Goal: Find specific page/section: Find specific page/section

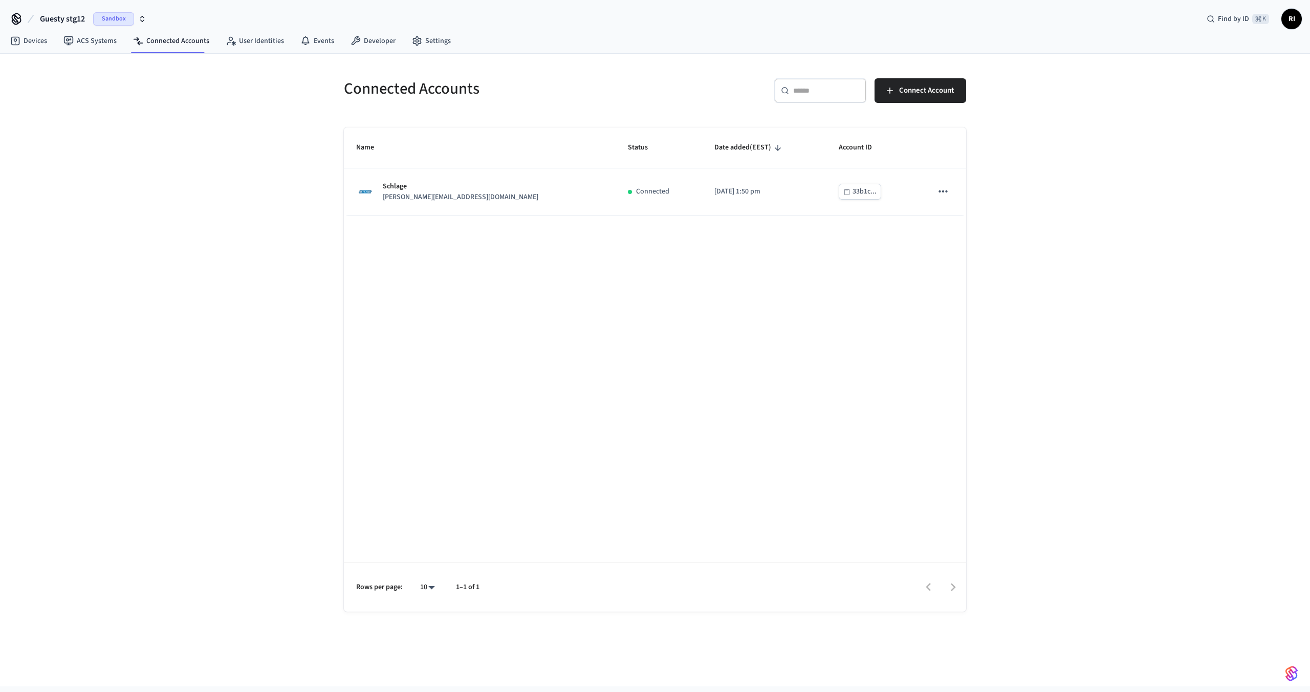
click at [73, 20] on span "Guesty stg12" at bounding box center [62, 19] width 45 height 12
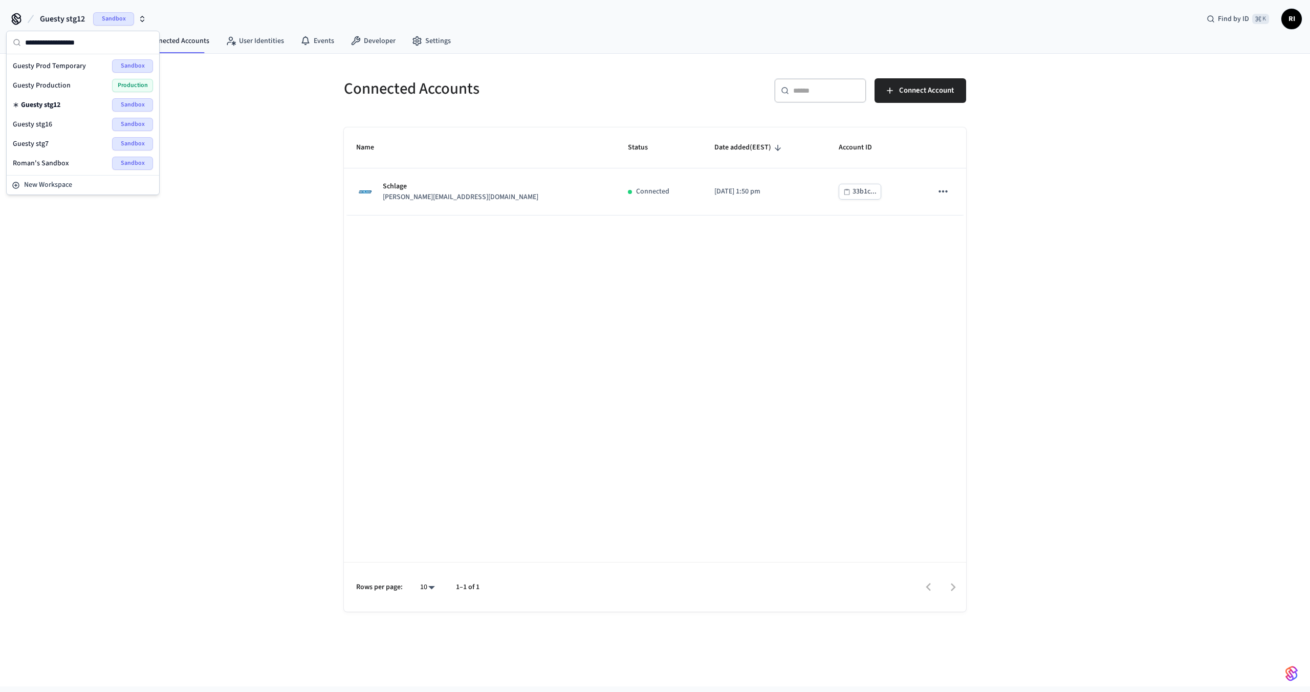
click at [103, 91] on div "Guesty Production Production" at bounding box center [83, 85] width 140 height 13
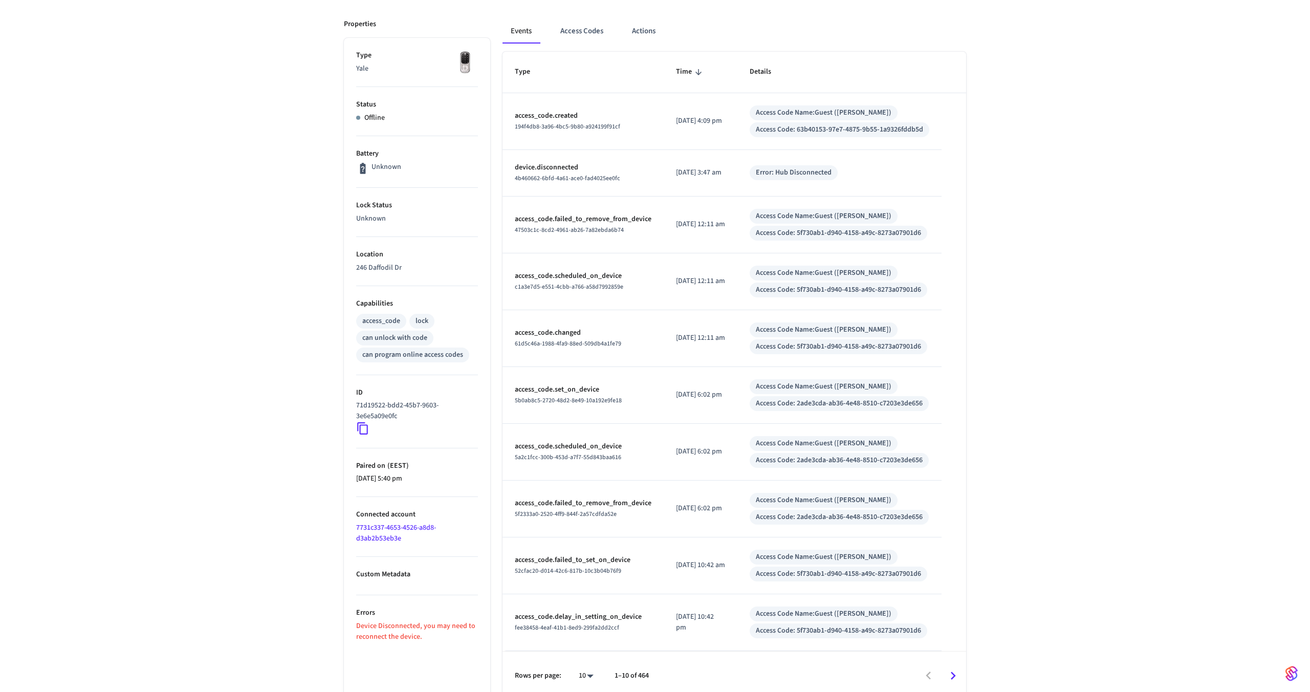
scroll to position [139, 0]
